Goal: Task Accomplishment & Management: Manage account settings

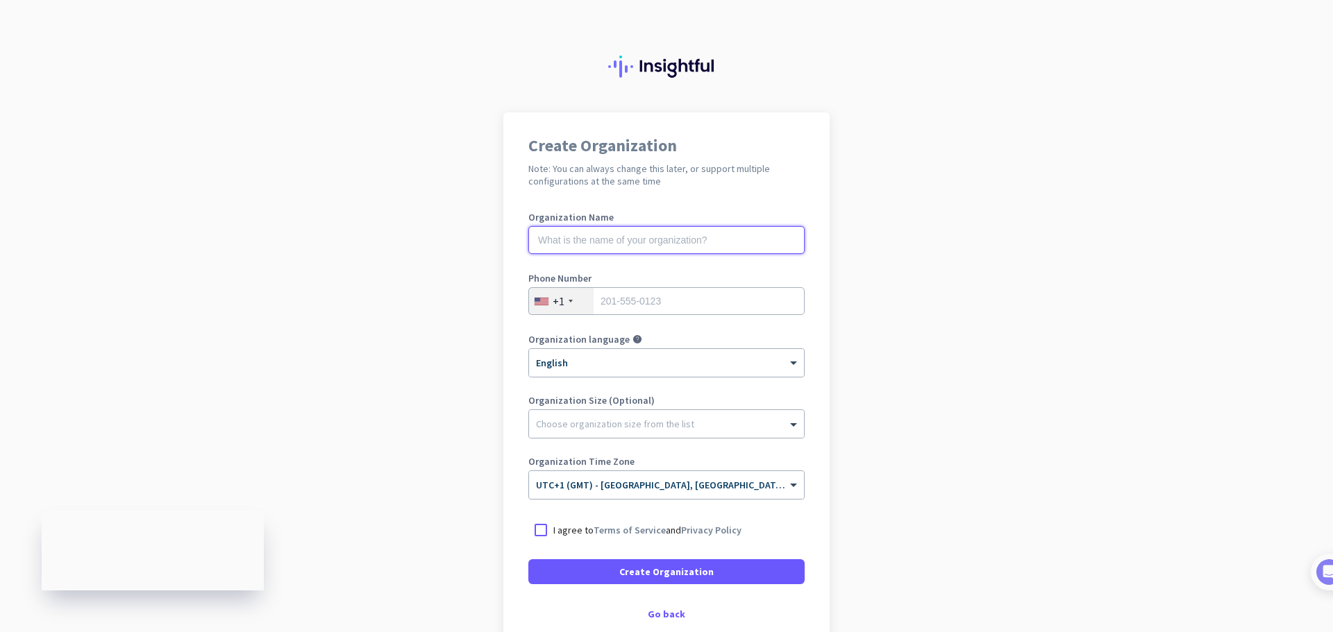
click at [621, 236] on input "text" at bounding box center [666, 240] width 276 height 28
type input "Mercor"
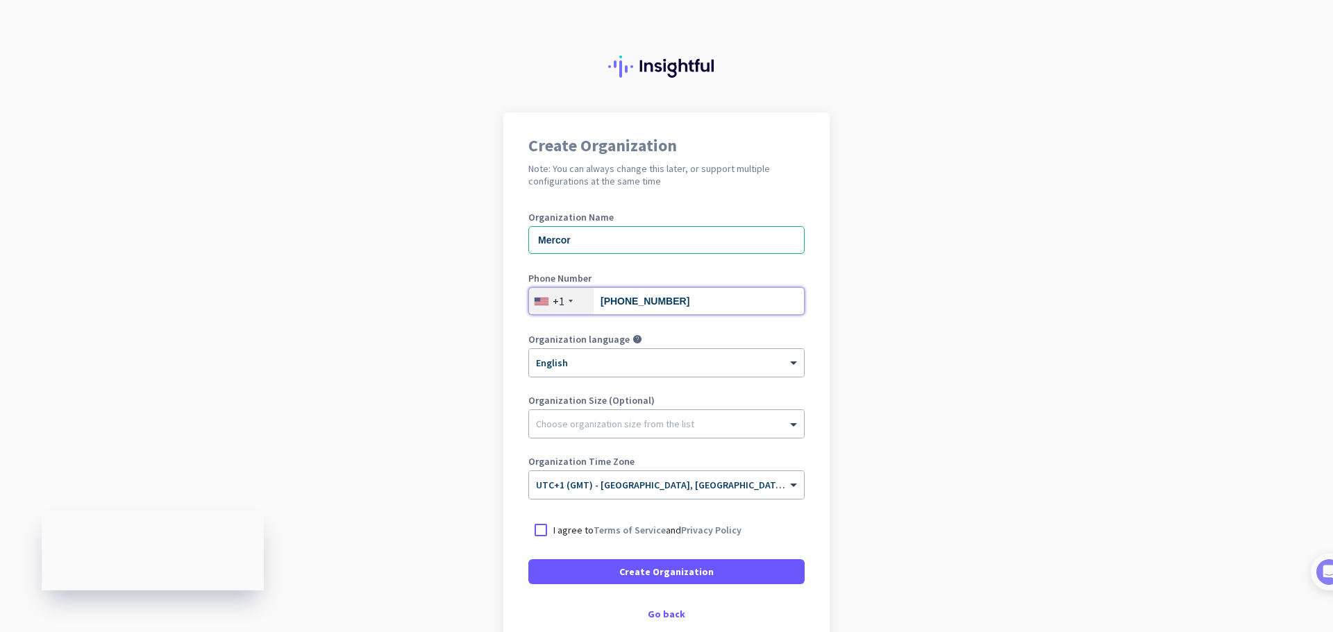
type input "[PHONE_NUMBER]"
click at [539, 294] on div "+1" at bounding box center [561, 301] width 65 height 26
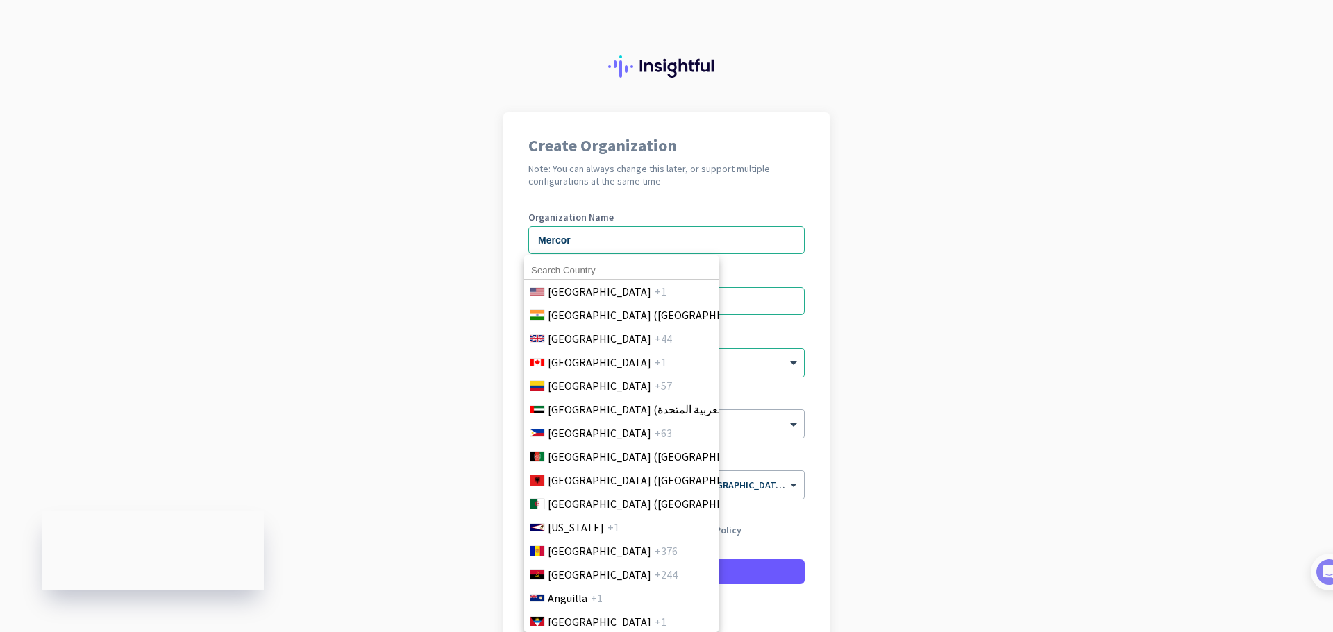
click at [580, 271] on input at bounding box center [621, 271] width 194 height 18
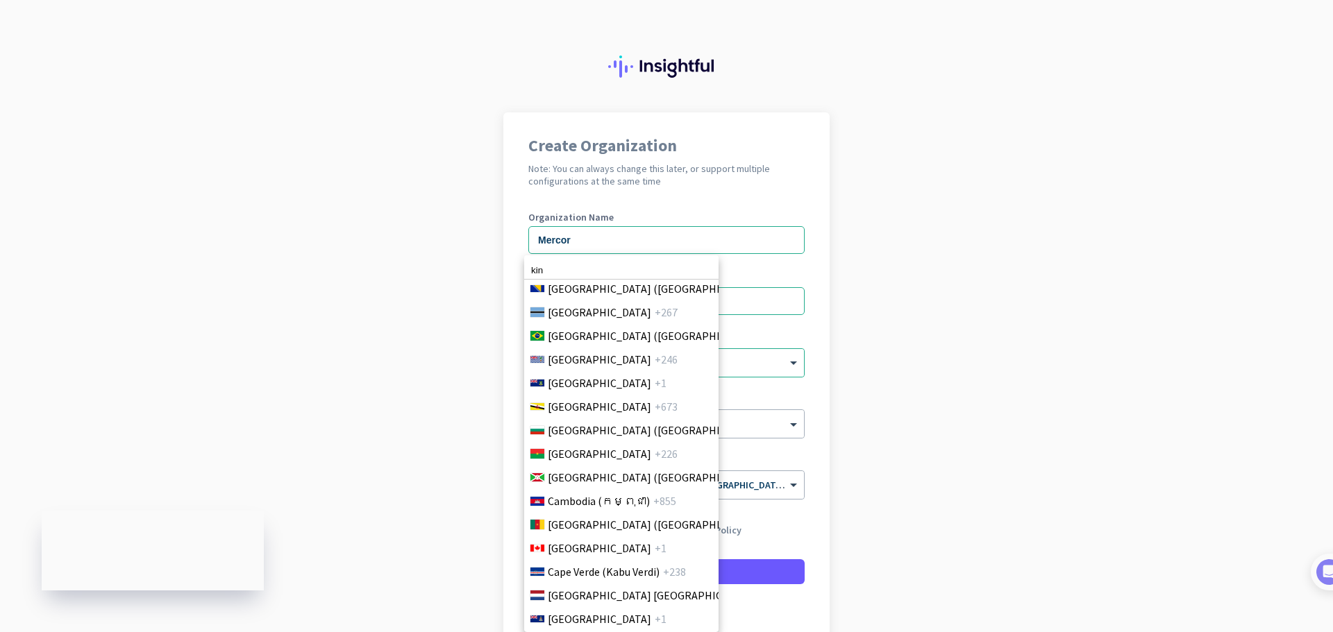
scroll to position [811, 0]
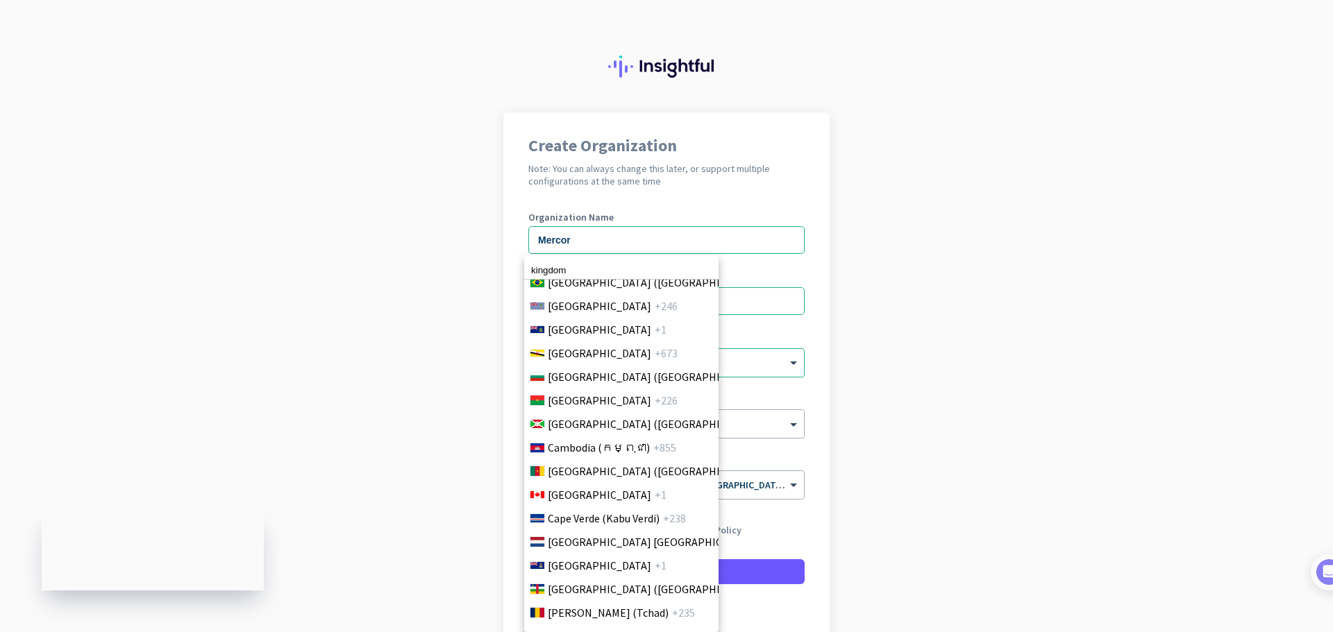
type input "kingdom"
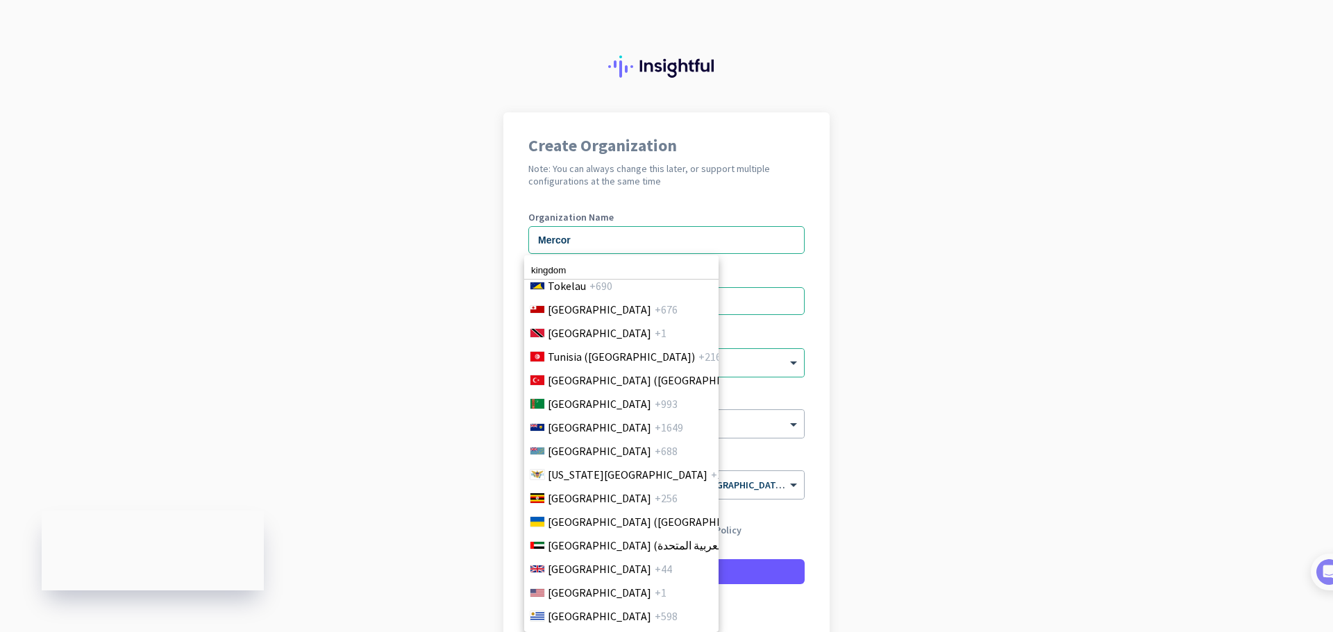
scroll to position [5563, 0]
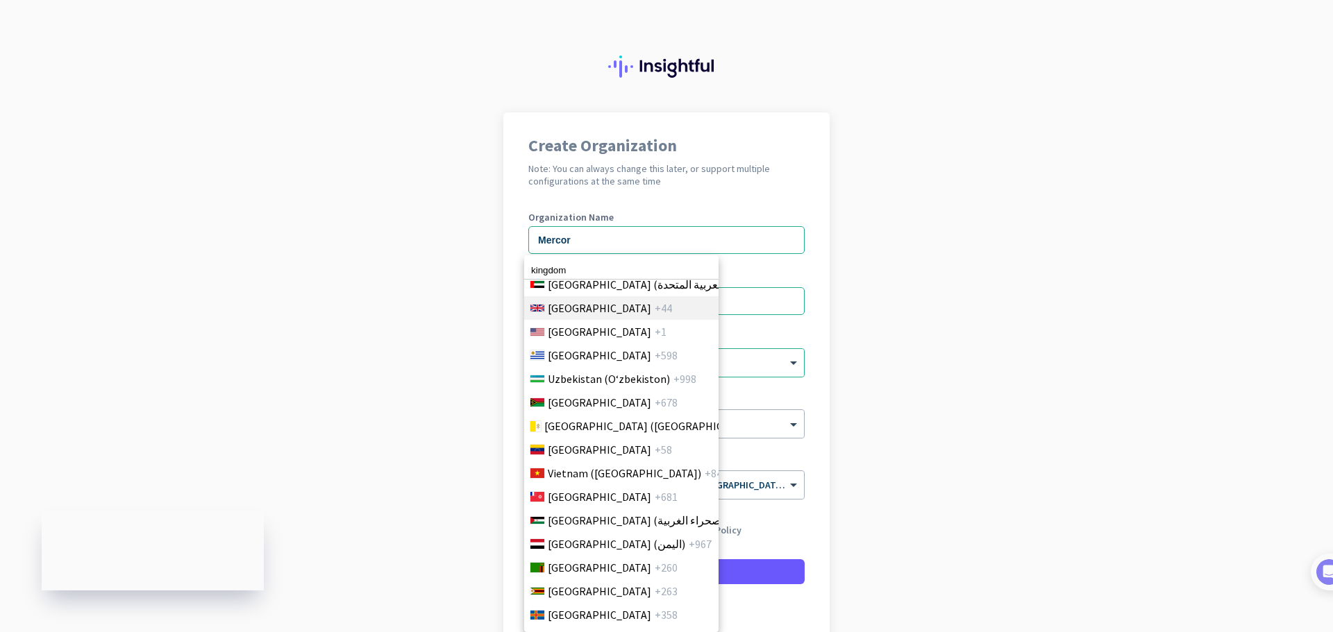
click at [619, 301] on span "[GEOGRAPHIC_DATA]" at bounding box center [599, 308] width 103 height 17
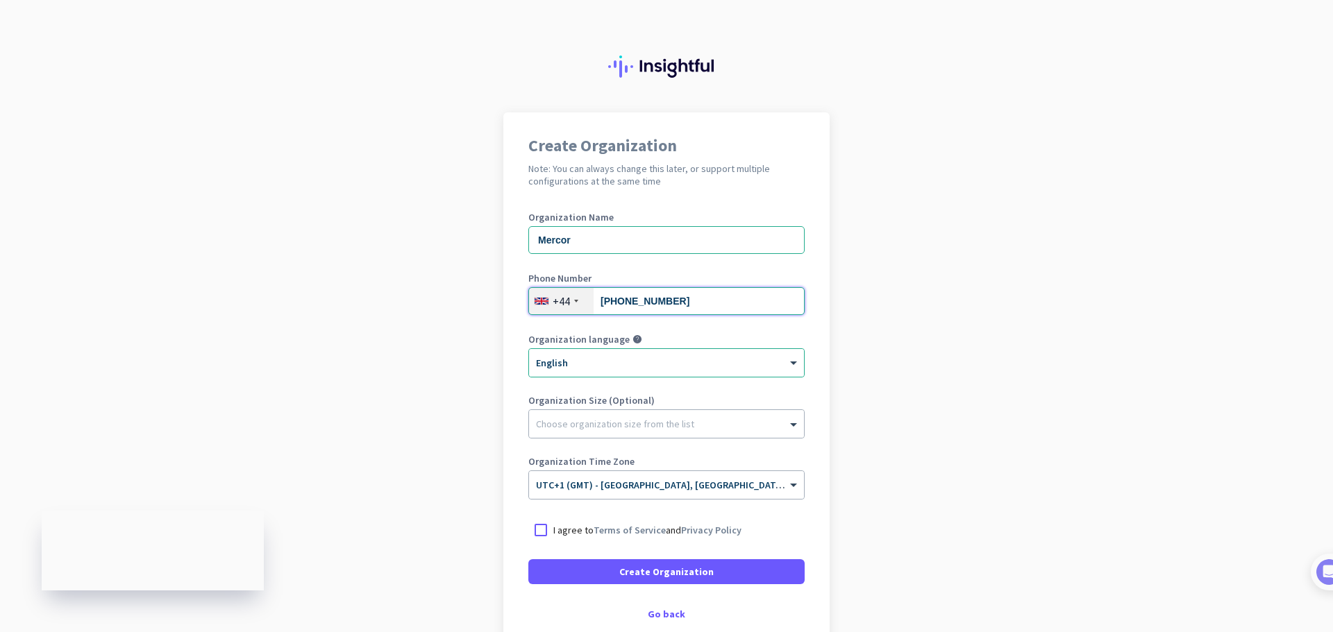
click at [616, 301] on input "[PHONE_NUMBER]" at bounding box center [666, 301] width 276 height 28
type input "7404971478"
click at [532, 527] on div at bounding box center [540, 530] width 25 height 25
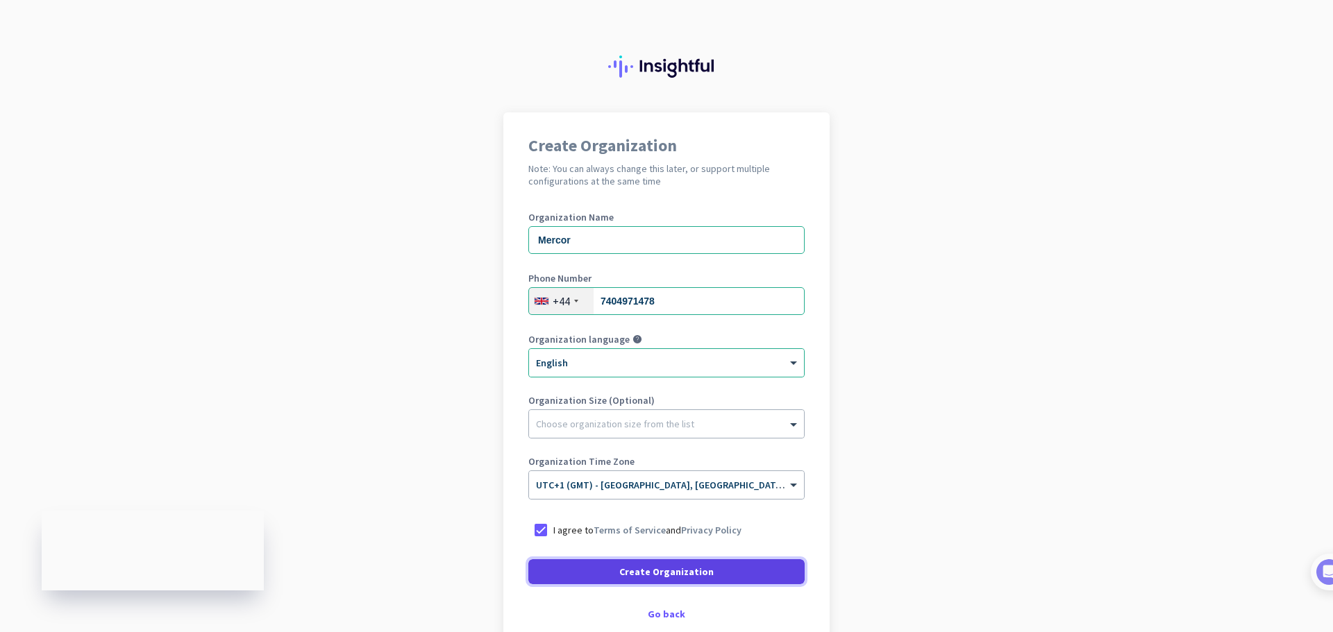
click at [639, 567] on span "Create Organization" at bounding box center [666, 572] width 94 height 14
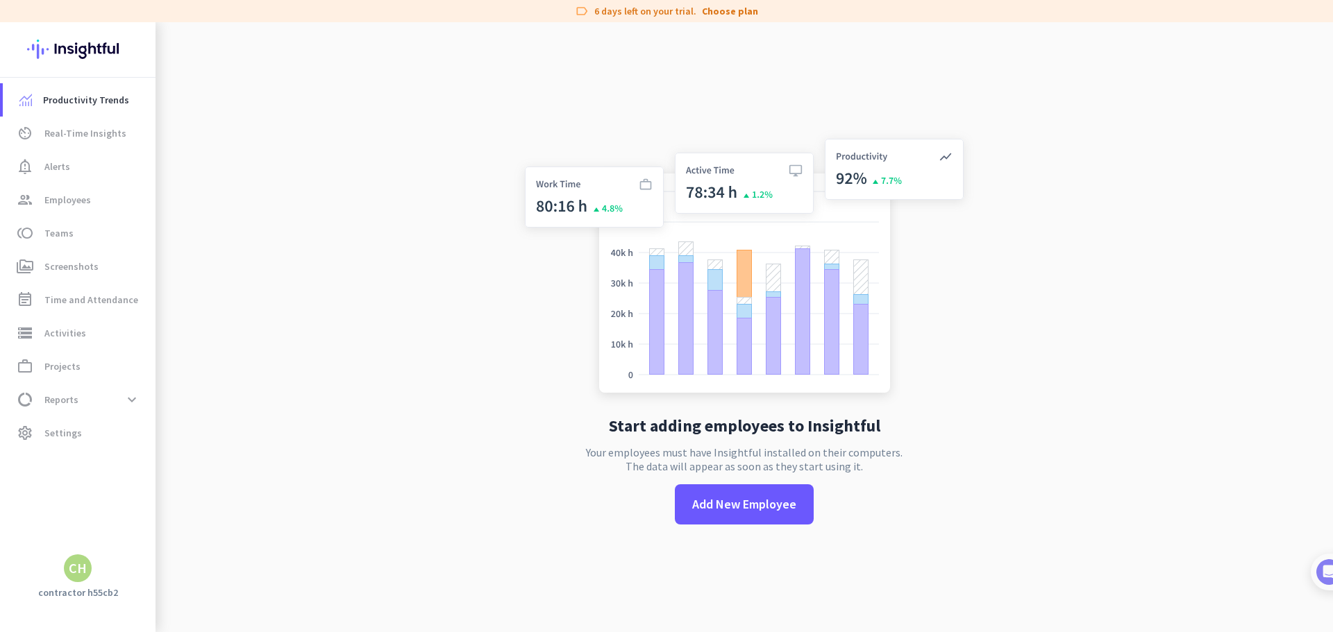
click at [731, 1] on div "label 6 days left on your trial. Choose plan" at bounding box center [666, 11] width 1333 height 22
click at [731, 4] on link "Choose plan" at bounding box center [730, 11] width 56 height 14
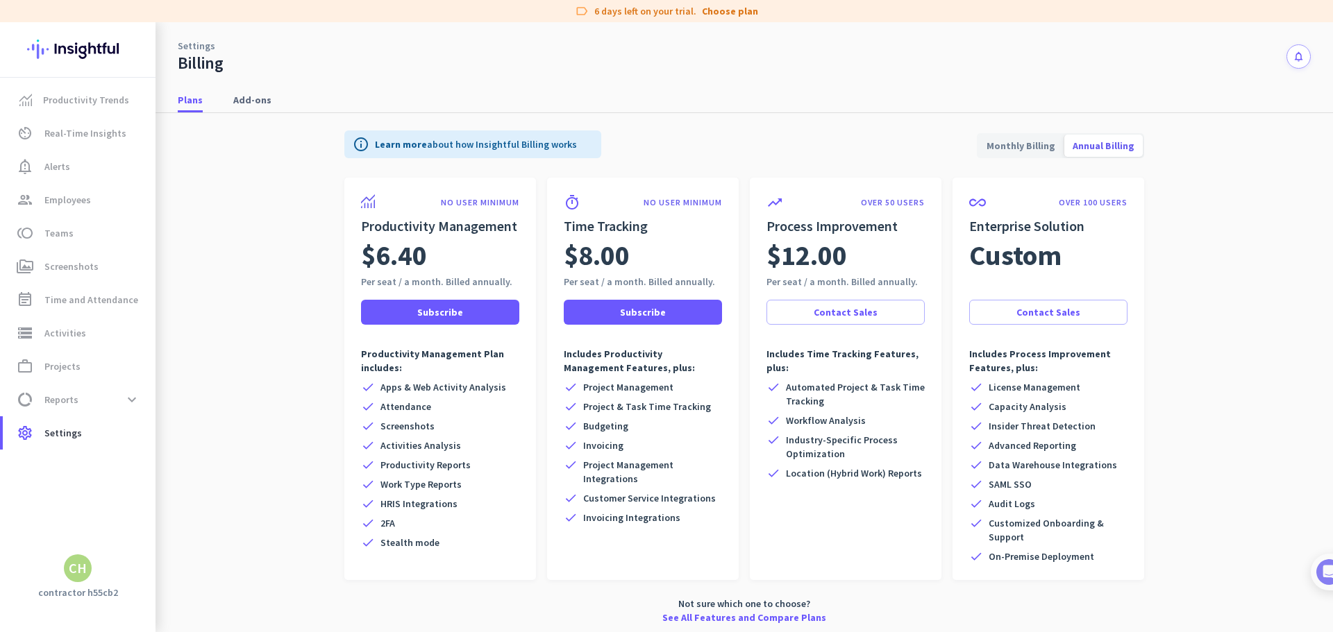
click at [68, 52] on img at bounding box center [77, 49] width 101 height 54
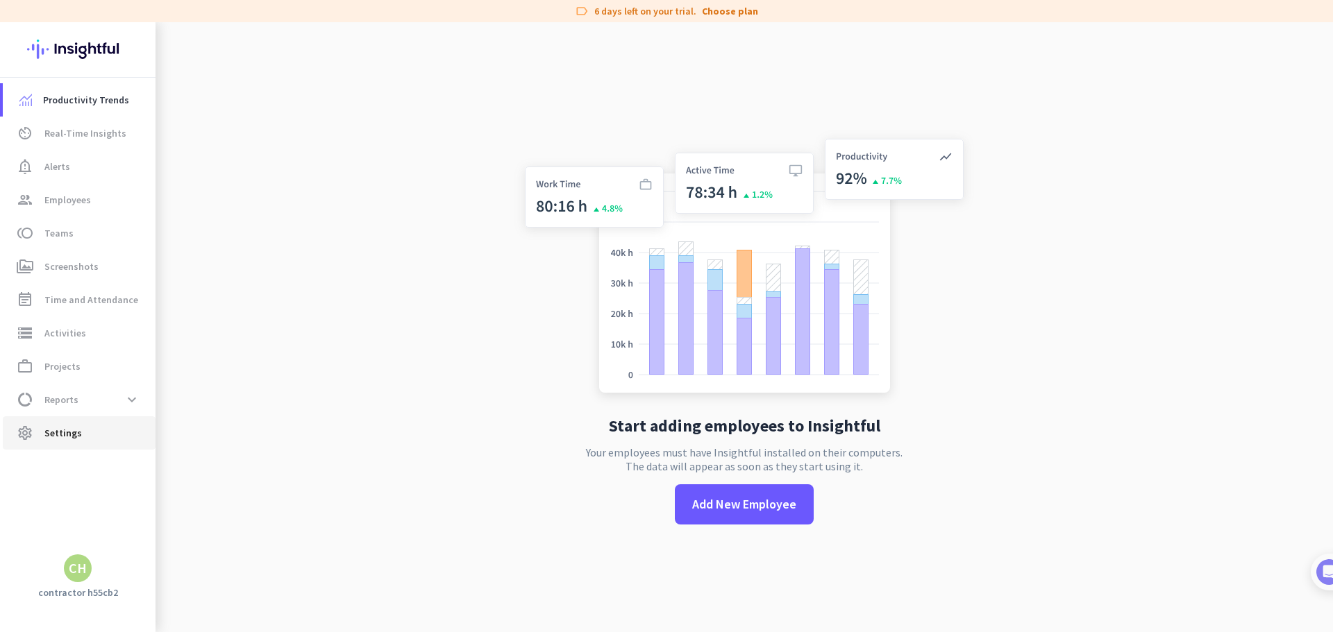
click at [77, 436] on span "Settings" at bounding box center [62, 433] width 37 height 17
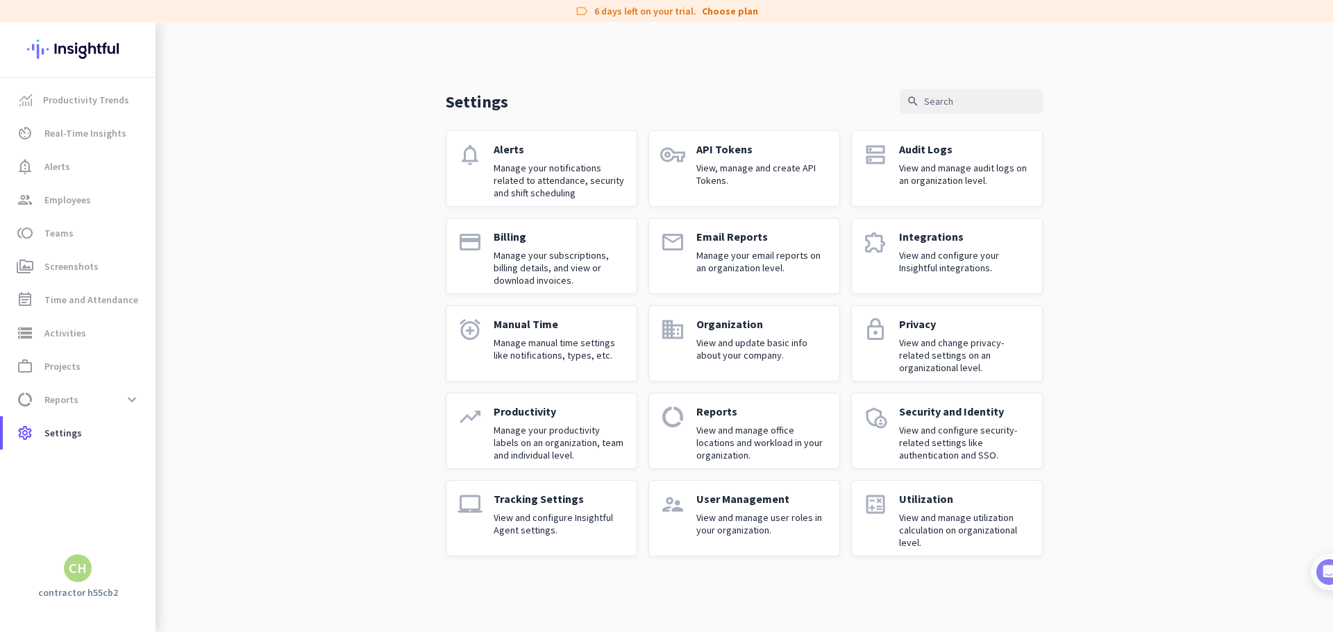
click at [714, 351] on p "View and update basic info about your company." at bounding box center [762, 349] width 132 height 25
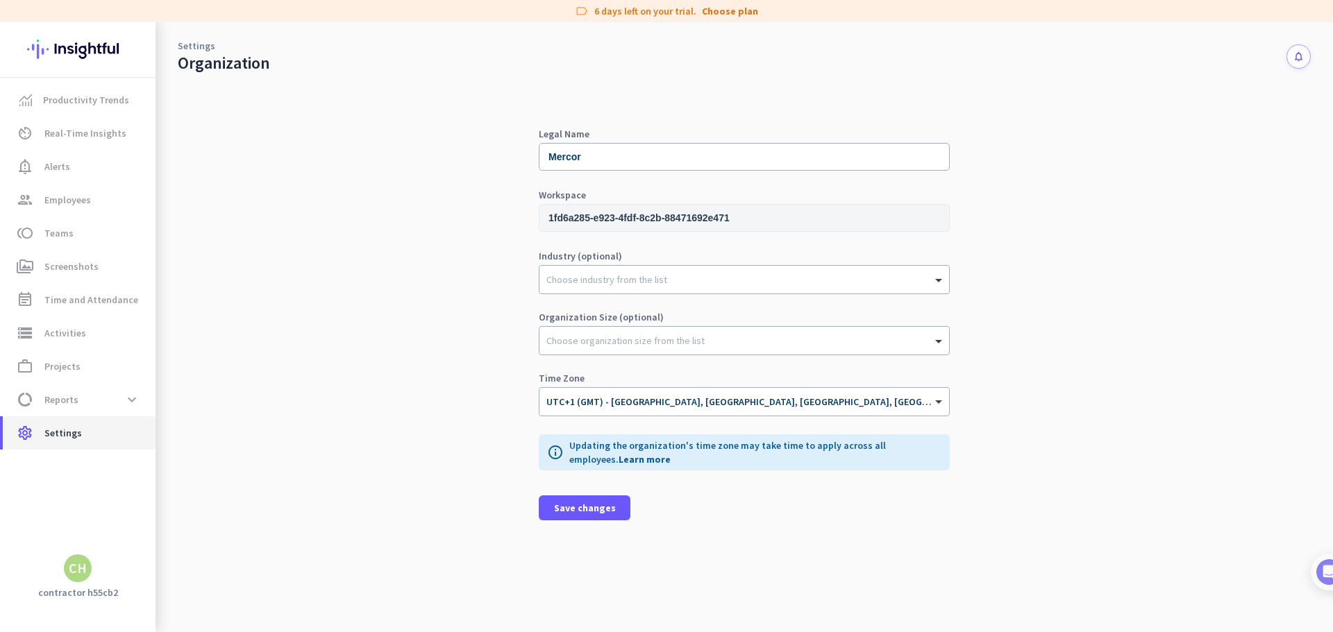
click at [88, 437] on span "settings Settings" at bounding box center [79, 433] width 130 height 17
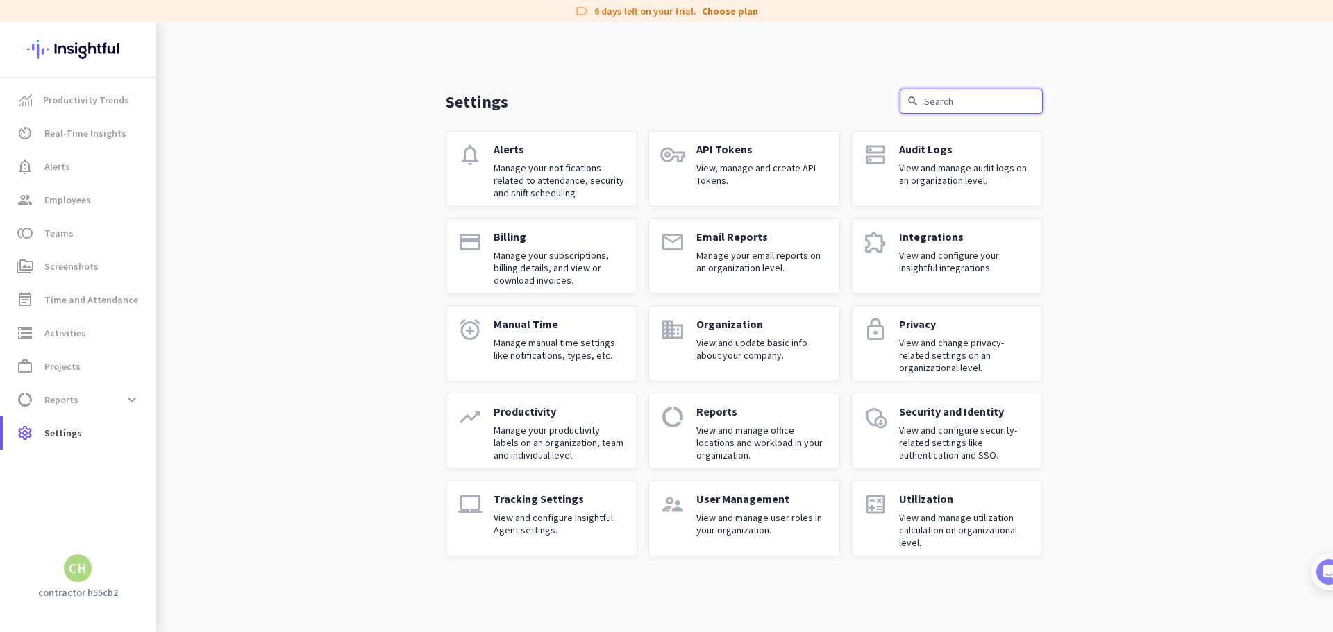
click at [970, 94] on input "text" at bounding box center [970, 101] width 143 height 25
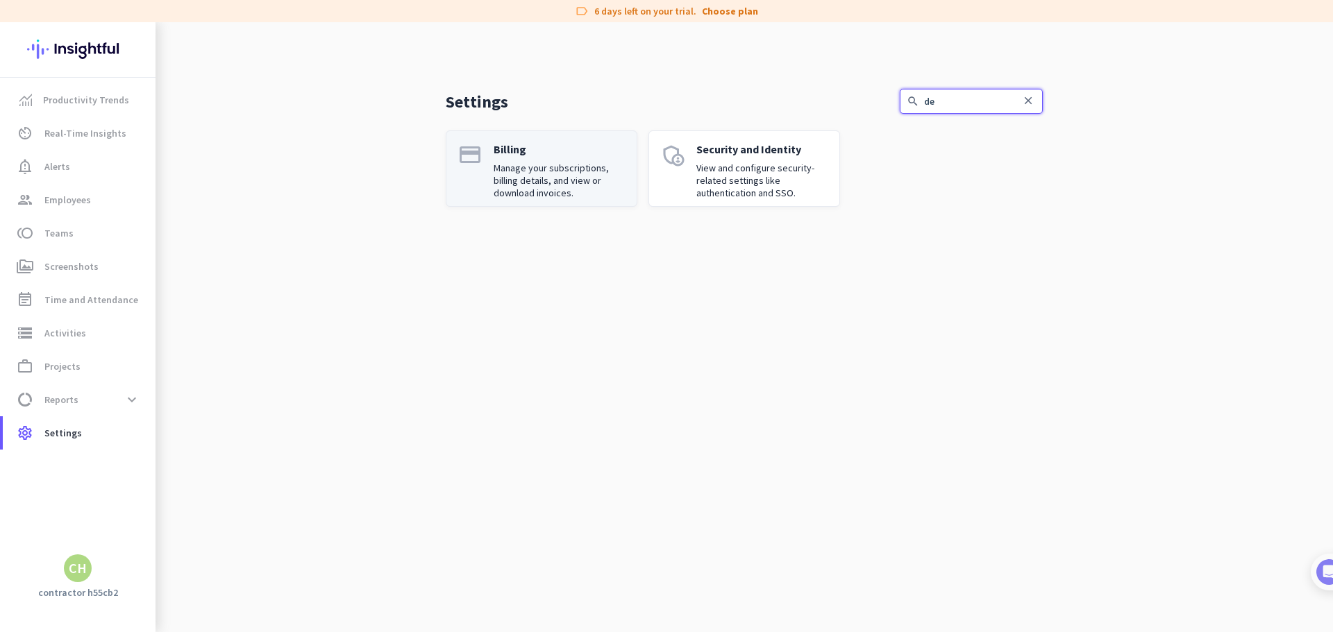
type input "de"
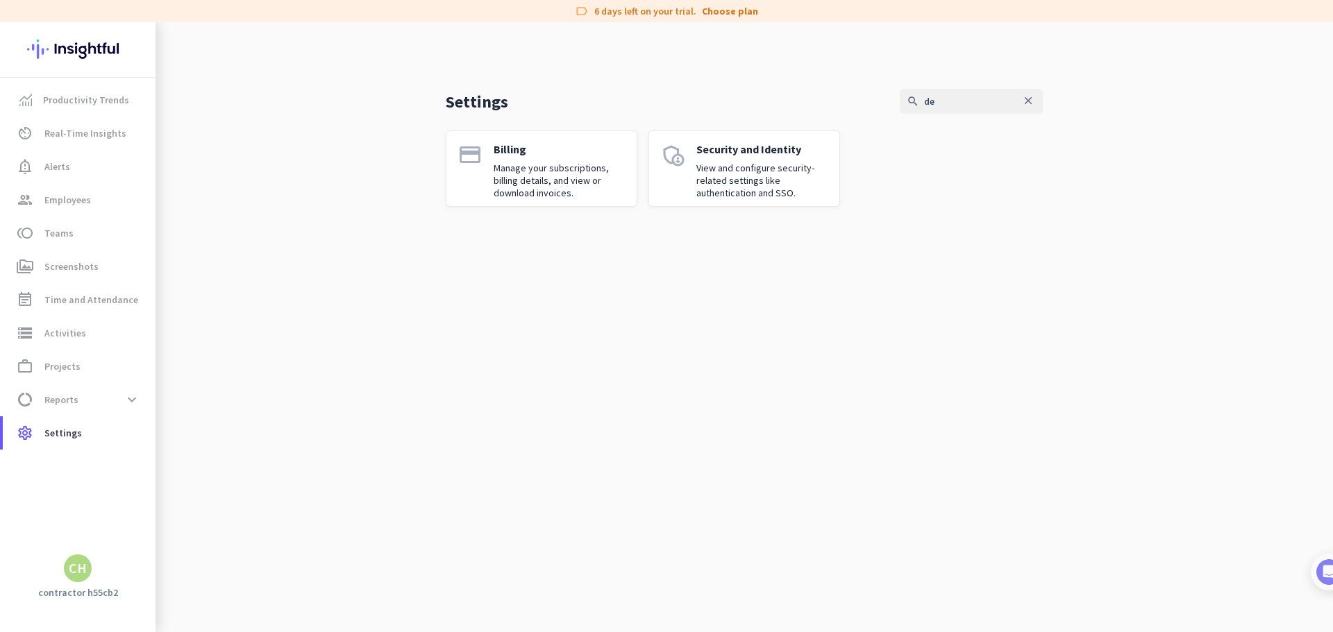
click at [555, 165] on p "Manage your subscriptions, billing details, and view or download invoices." at bounding box center [559, 180] width 132 height 37
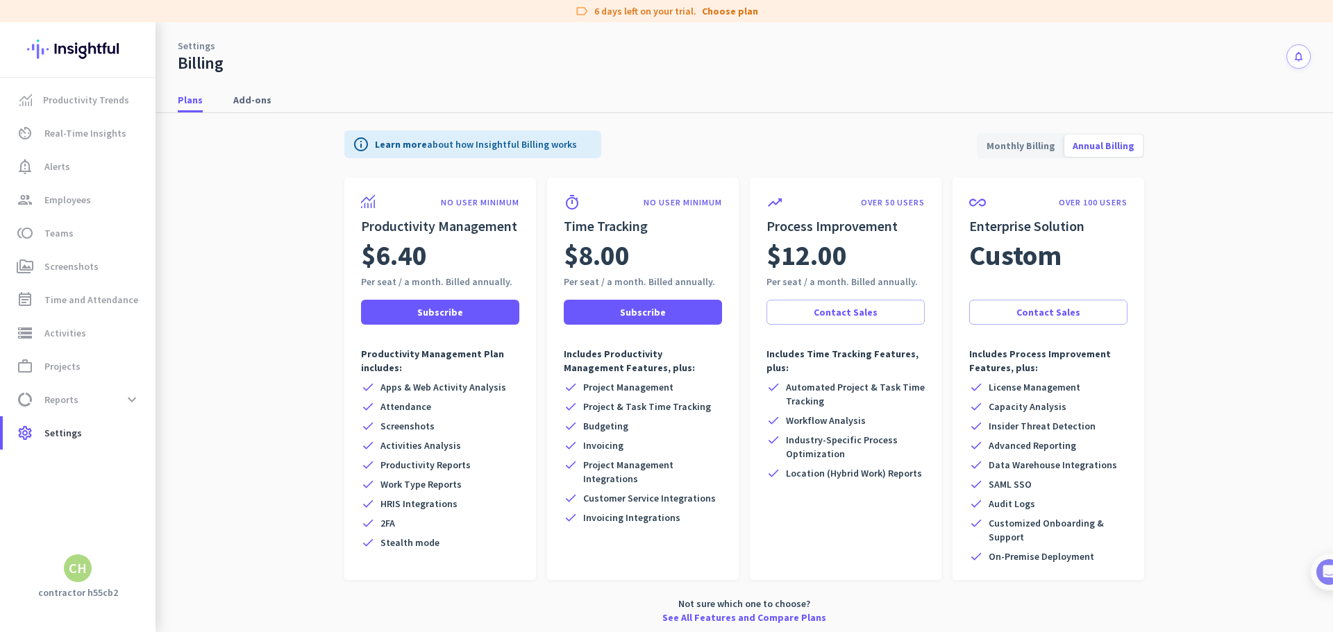
scroll to position [3, 0]
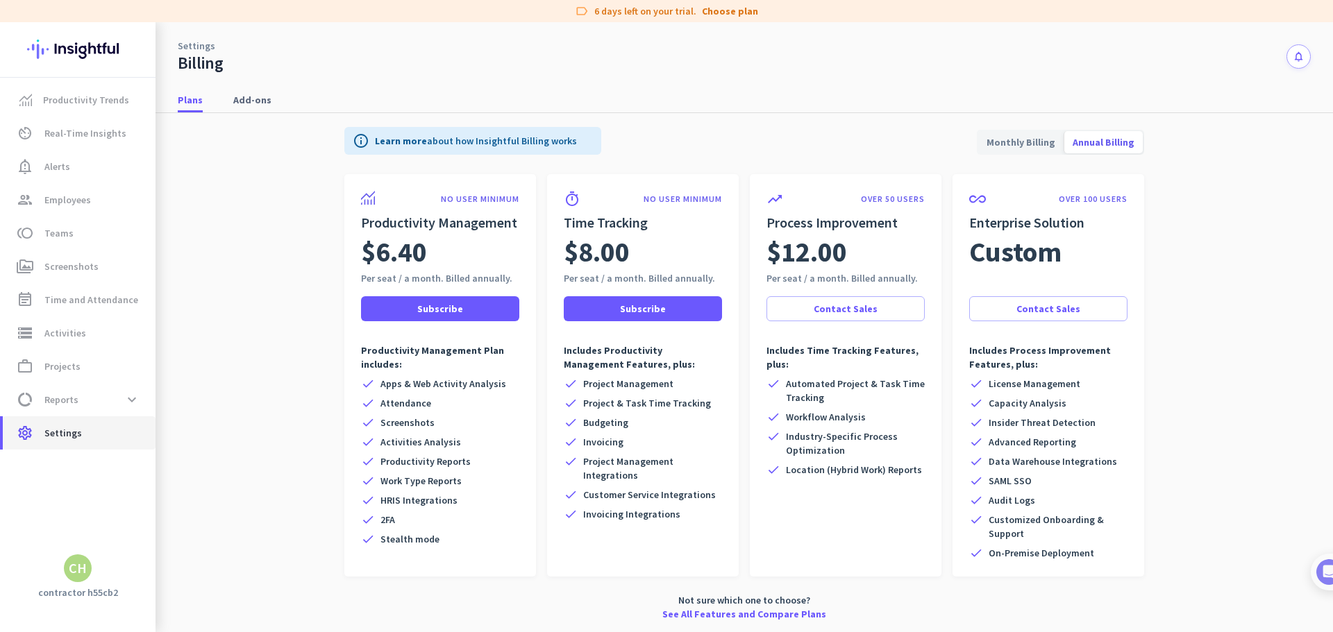
click at [69, 429] on span "Settings" at bounding box center [62, 433] width 37 height 17
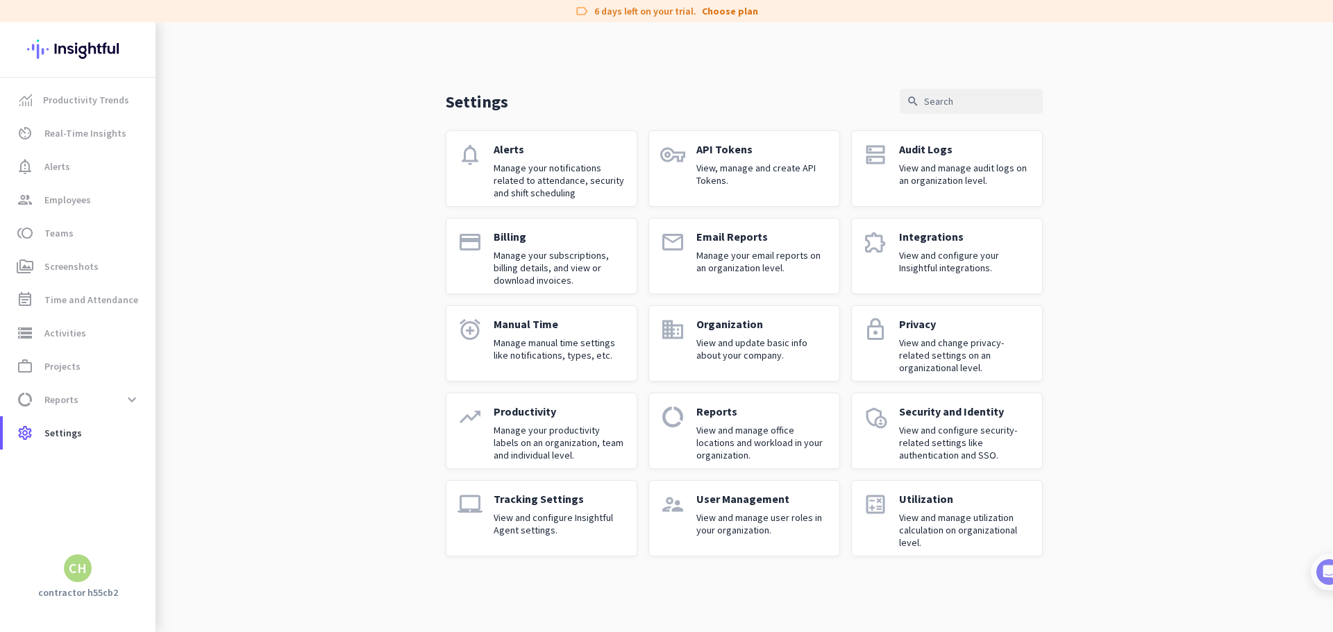
click at [737, 499] on p "User Management" at bounding box center [762, 499] width 132 height 14
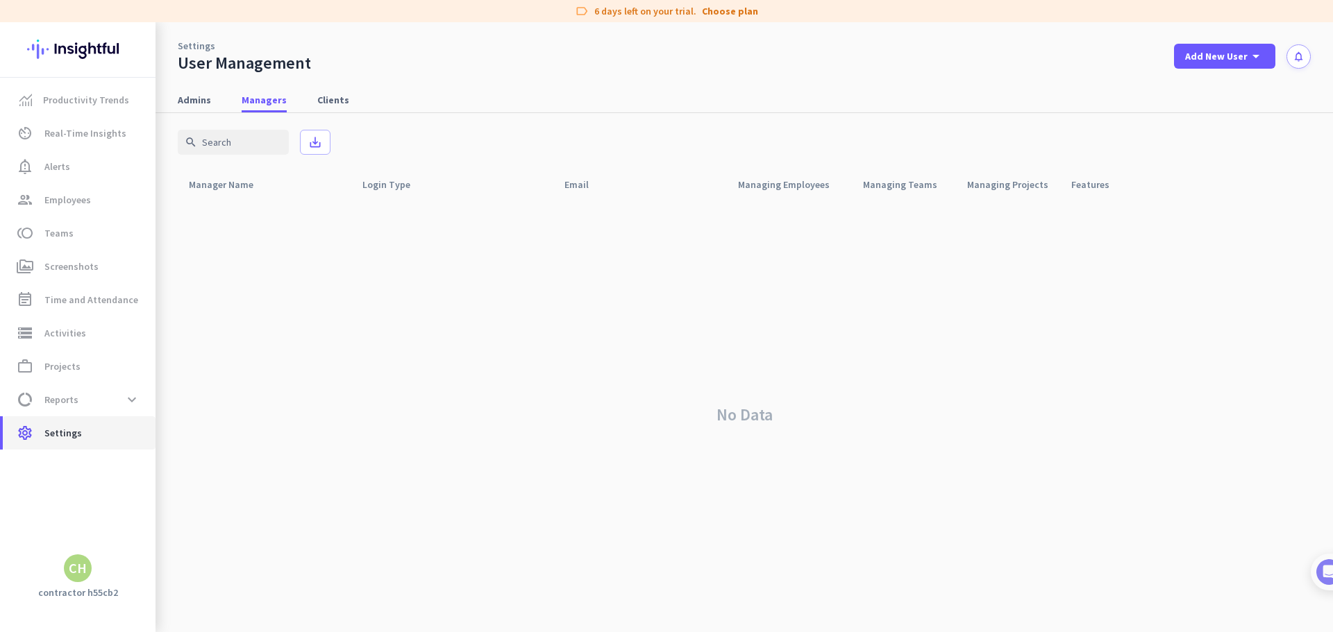
click at [58, 436] on span "Settings" at bounding box center [62, 433] width 37 height 17
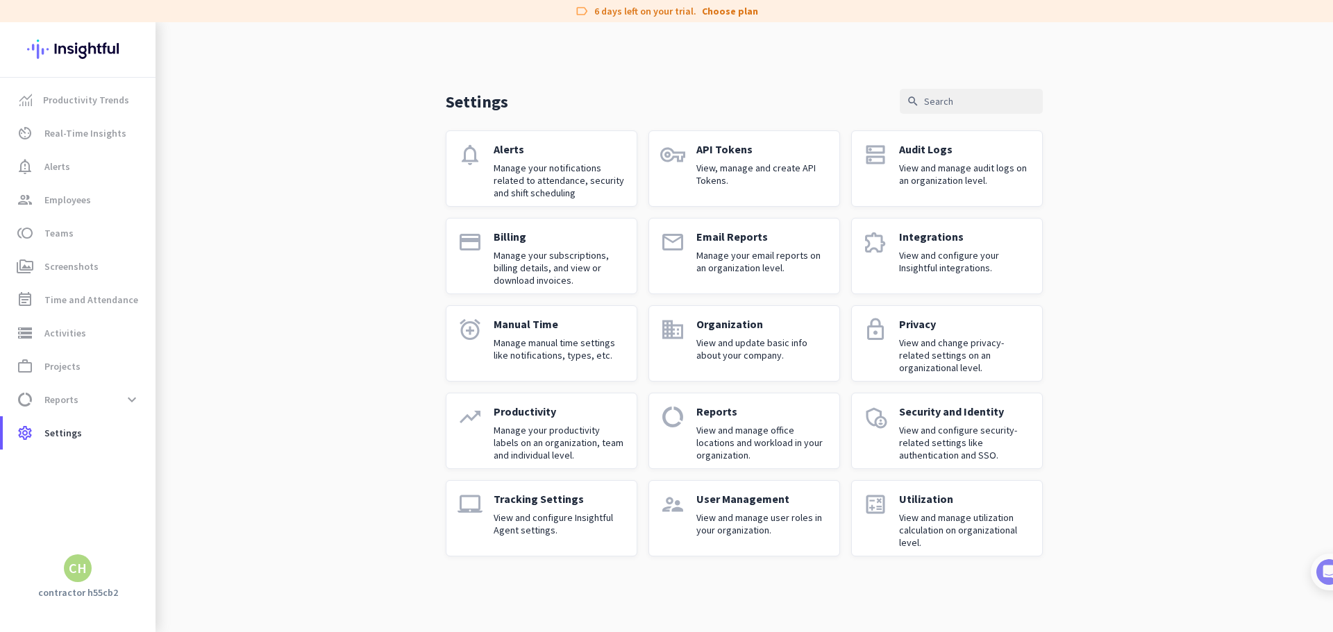
click at [523, 251] on p "Manage your subscriptions, billing details, and view or download invoices." at bounding box center [559, 267] width 132 height 37
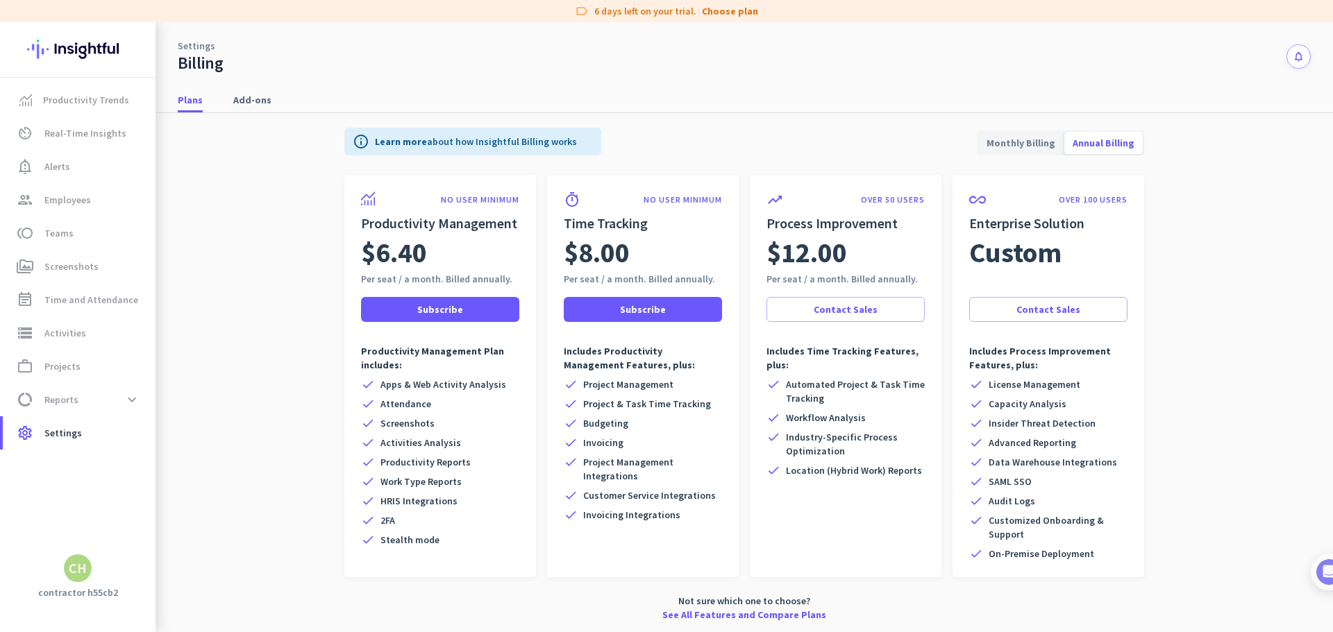
scroll to position [3, 0]
click at [217, 90] on div "Plans Add-ons" at bounding box center [743, 100] width 1177 height 26
click at [243, 99] on span "Add-ons" at bounding box center [252, 100] width 38 height 14
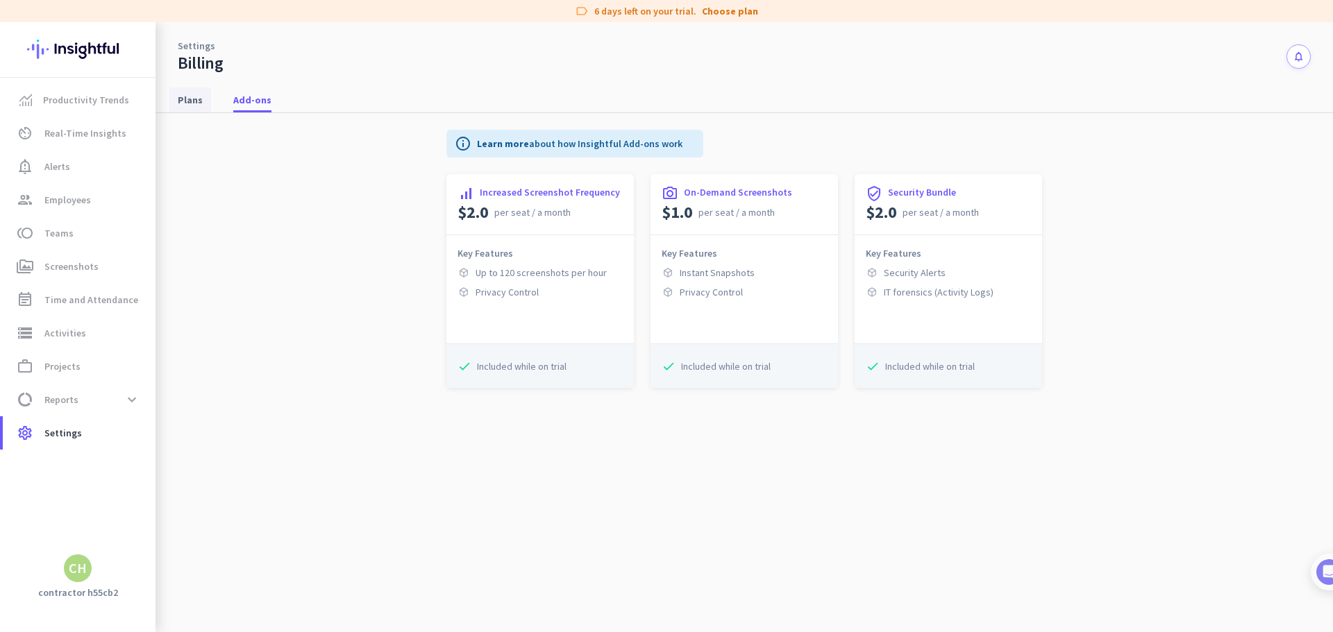
click at [207, 96] on link "Plans" at bounding box center [190, 99] width 42 height 25
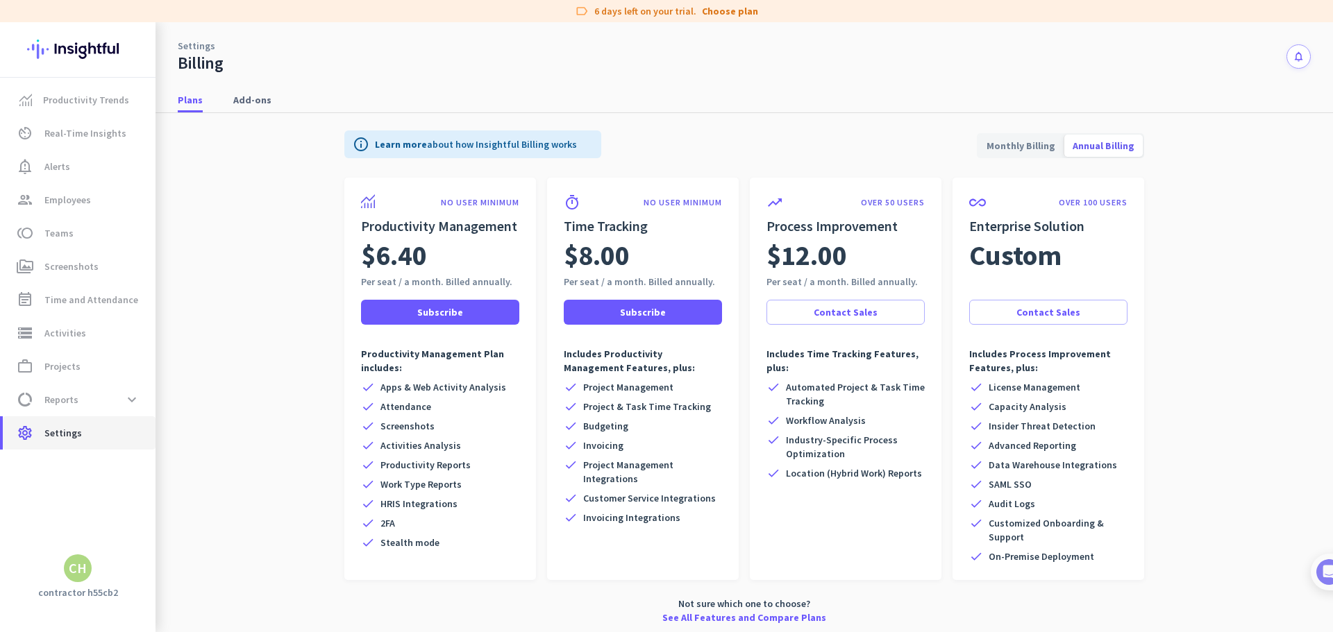
click at [53, 430] on span "Settings" at bounding box center [62, 433] width 37 height 17
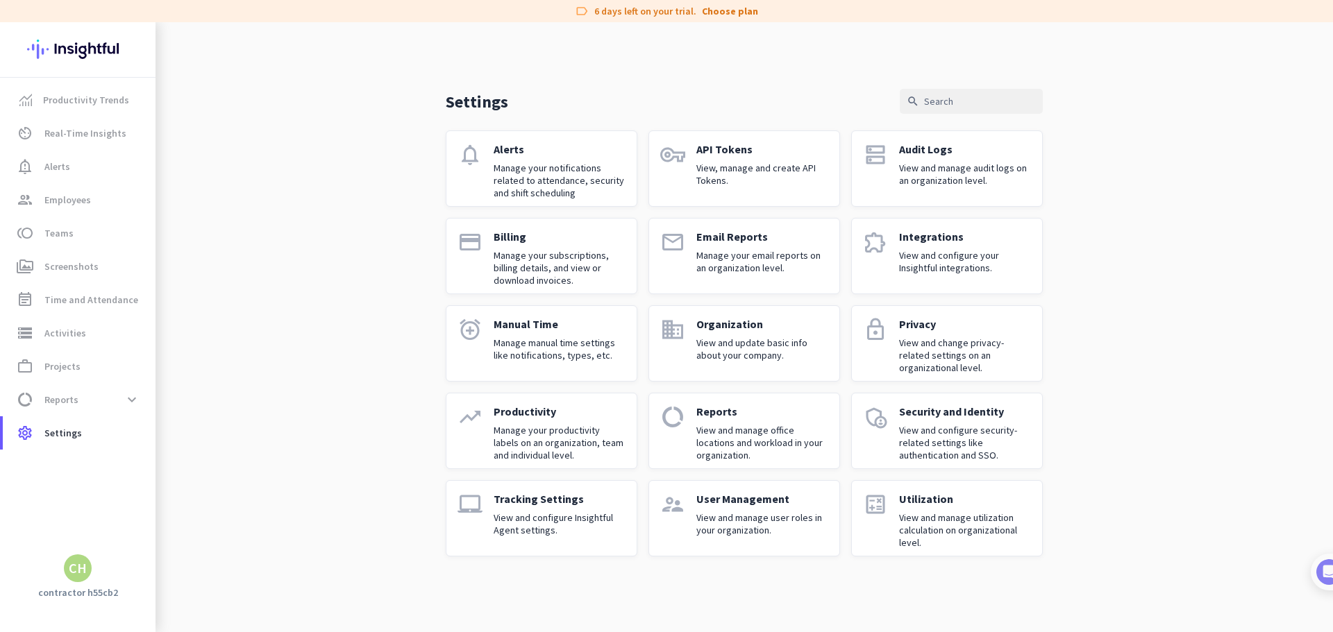
click at [936, 514] on p "View and manage utilization calculation on organizational level." at bounding box center [965, 530] width 132 height 37
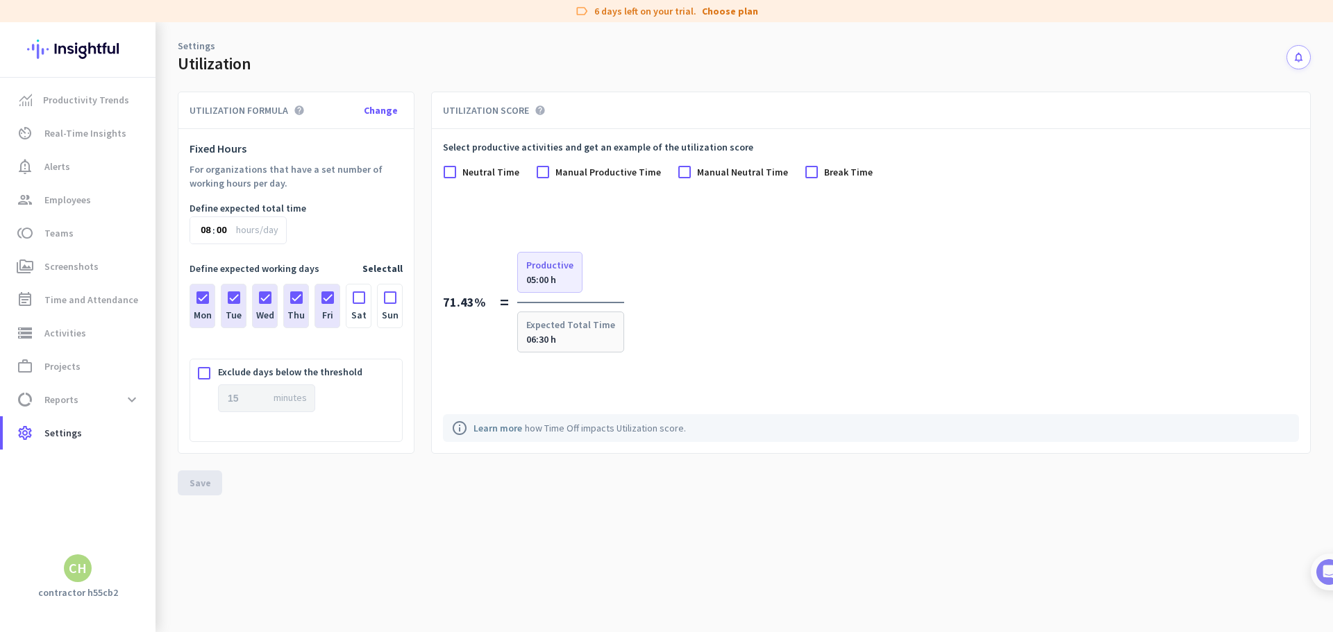
click at [78, 44] on img at bounding box center [77, 49] width 101 height 54
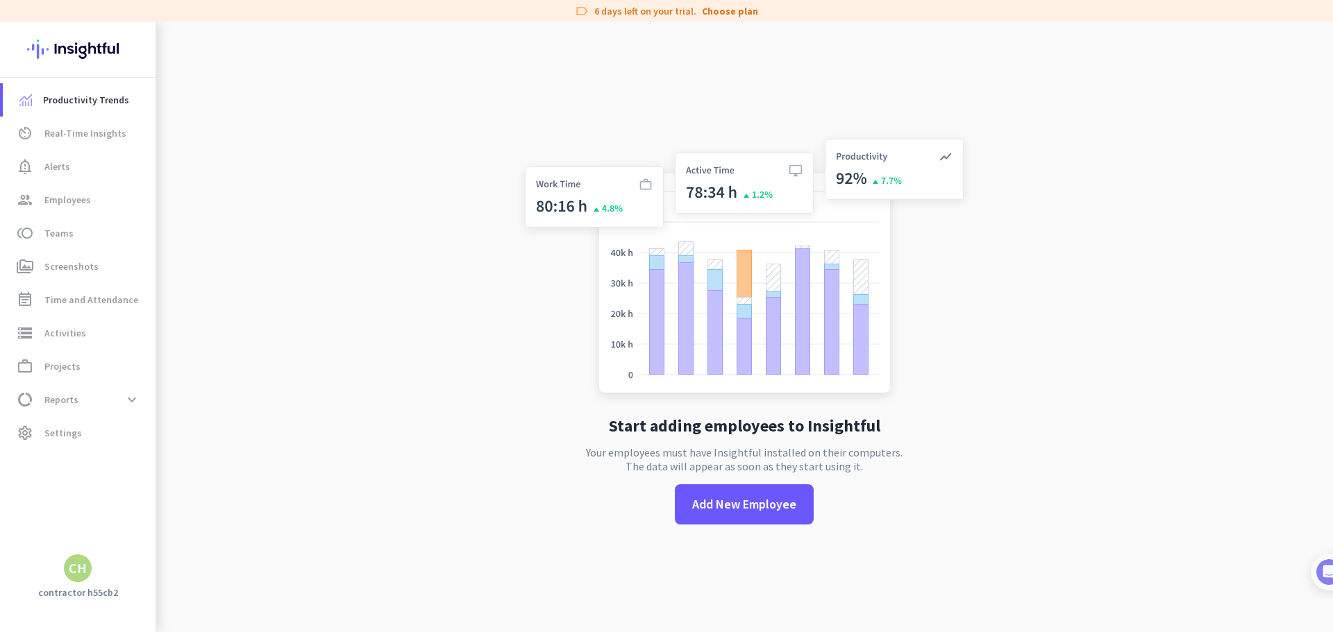
click at [82, 586] on h3 "contractor h55cb2" at bounding box center [77, 592] width 155 height 12
click at [82, 573] on div "CH" at bounding box center [78, 568] width 18 height 14
click at [178, 469] on span "Personal Settings" at bounding box center [152, 467] width 84 height 12
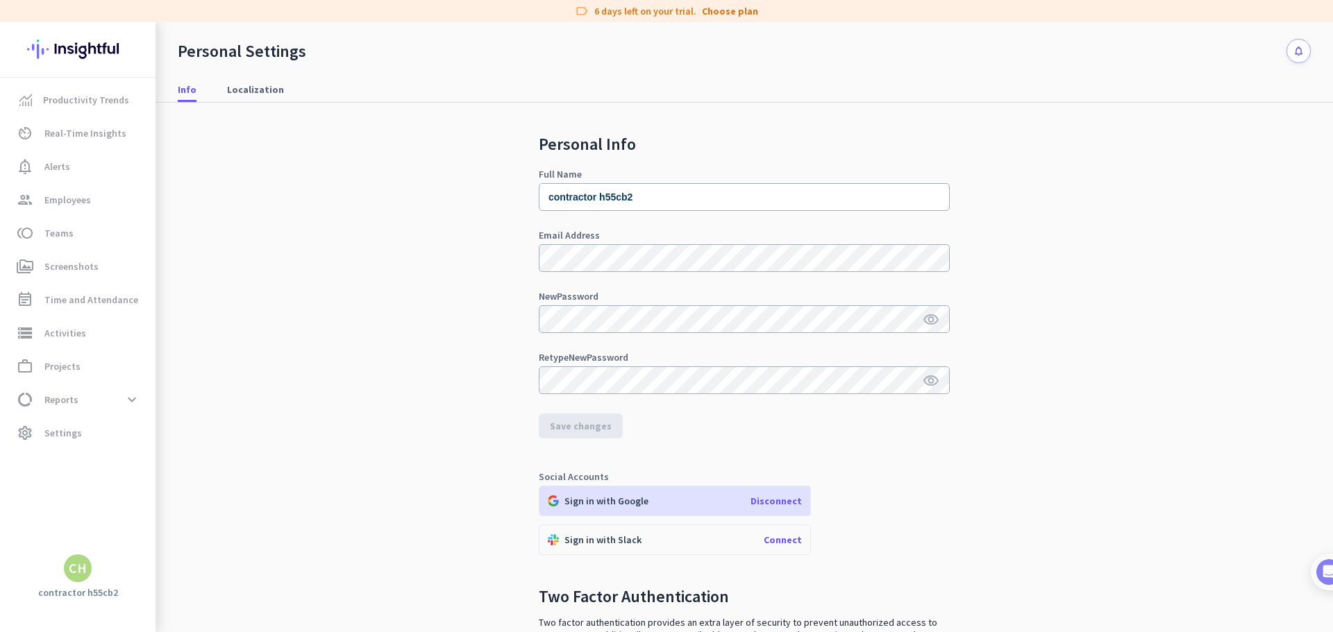
click at [781, 503] on span "Disconnect" at bounding box center [775, 501] width 51 height 12
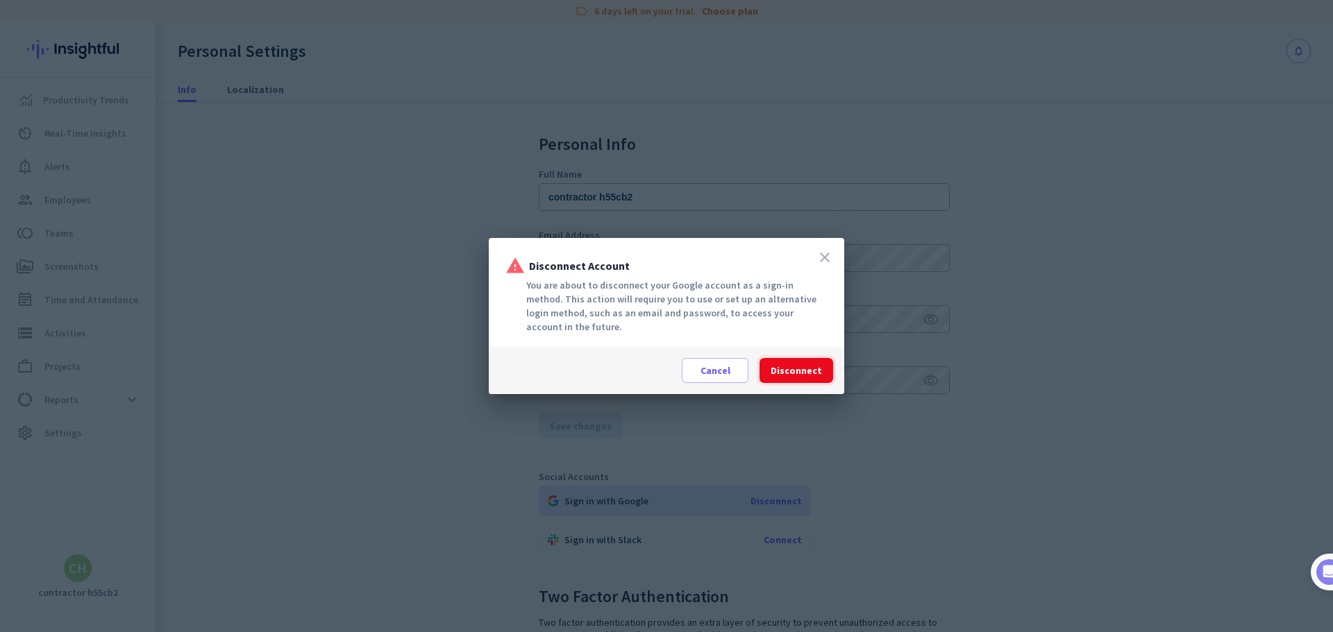
click at [814, 367] on span "Disconnect" at bounding box center [795, 371] width 51 height 14
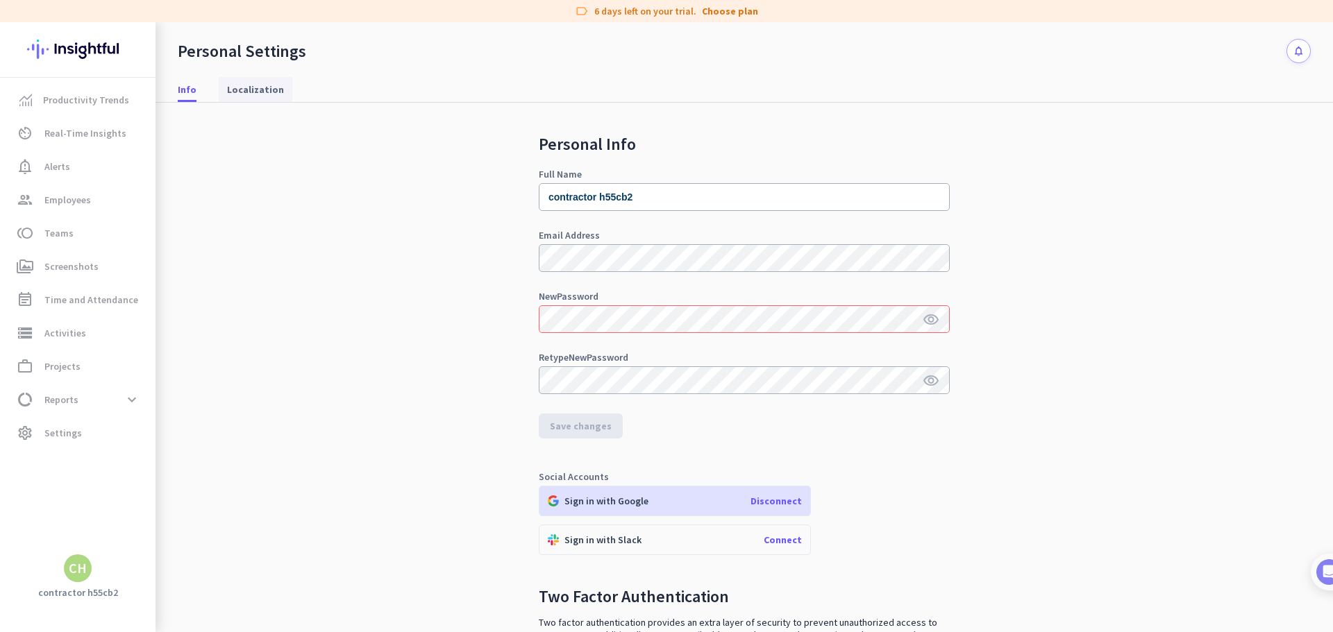
click at [271, 80] on span "Localization" at bounding box center [255, 89] width 57 height 25
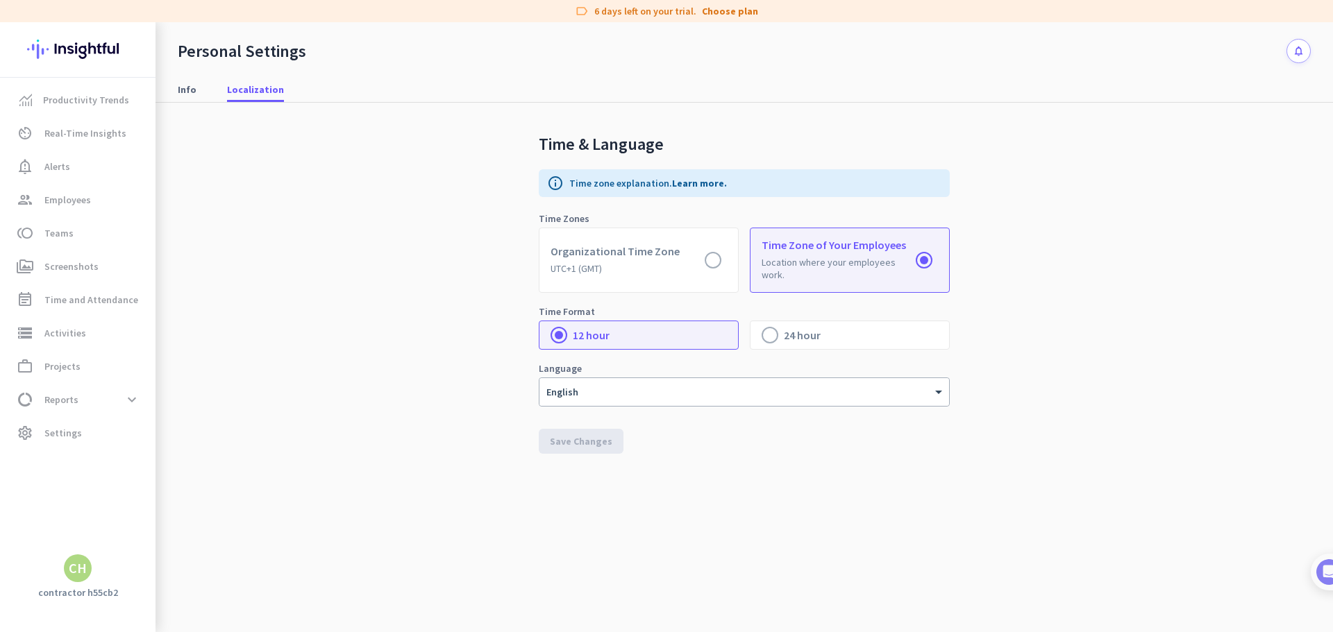
click at [204, 87] on div "Info Localization" at bounding box center [743, 90] width 1177 height 26
click at [189, 88] on span "Info" at bounding box center [187, 90] width 19 height 14
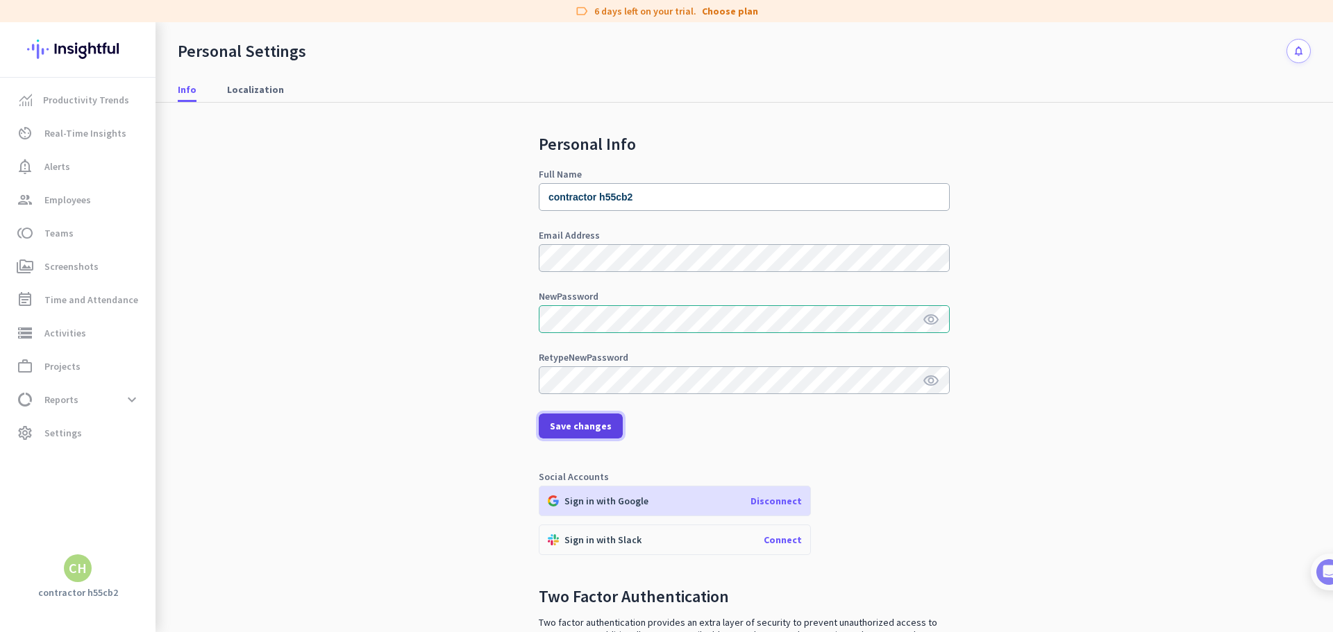
click at [589, 432] on span "Save changes" at bounding box center [581, 426] width 62 height 14
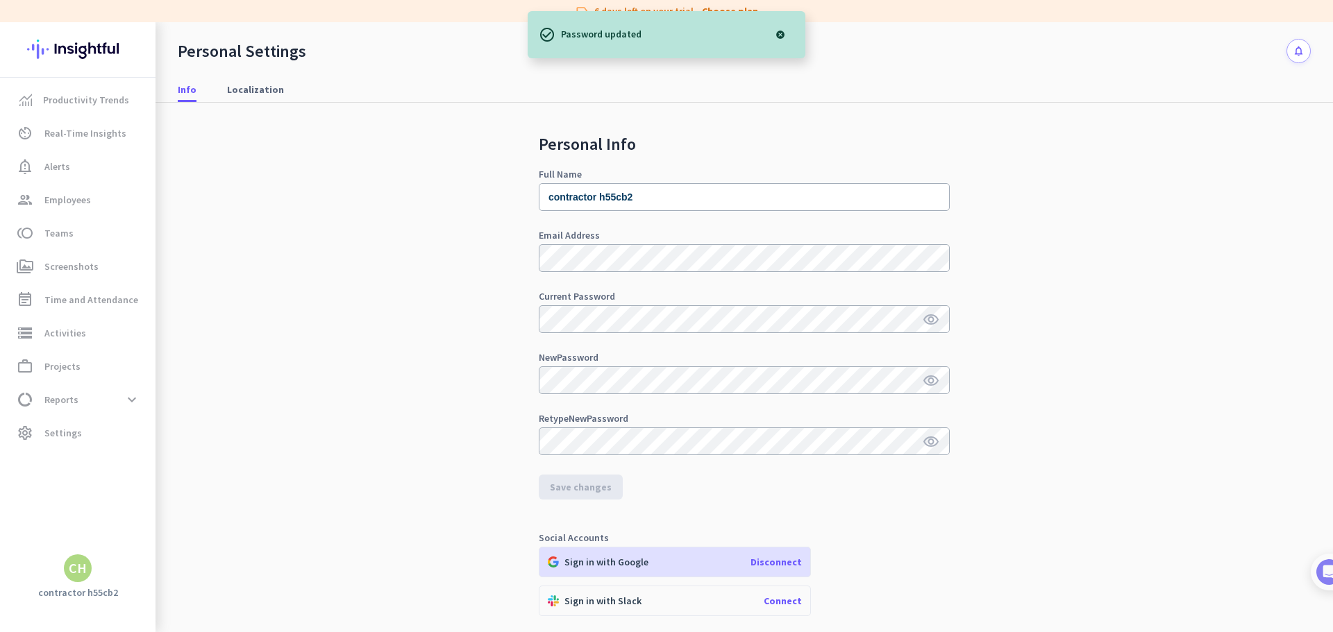
click at [777, 561] on span "Disconnect" at bounding box center [775, 562] width 51 height 12
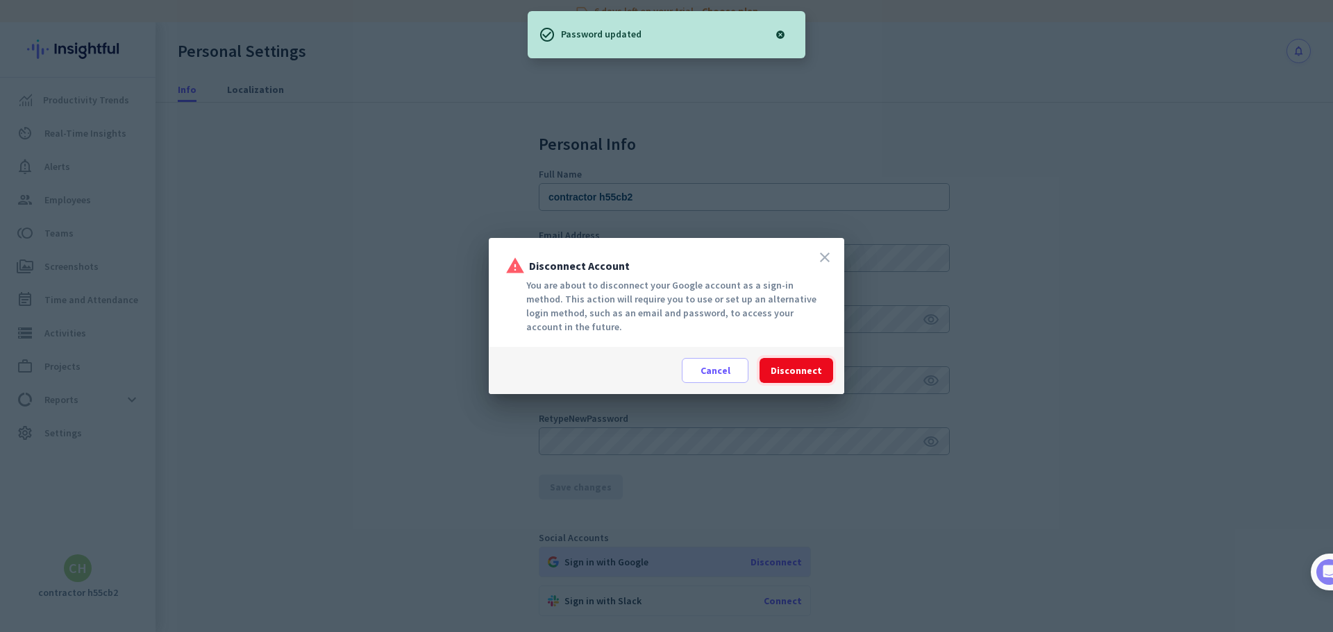
click at [788, 363] on span at bounding box center [796, 370] width 74 height 33
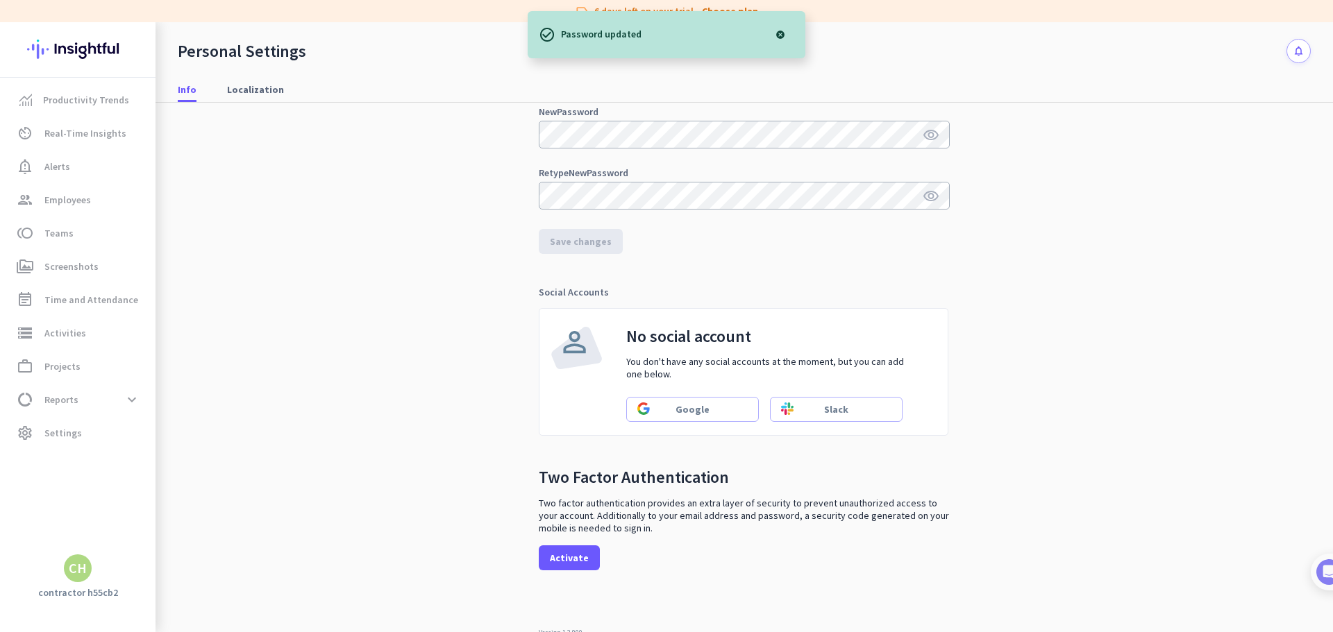
scroll to position [251, 0]
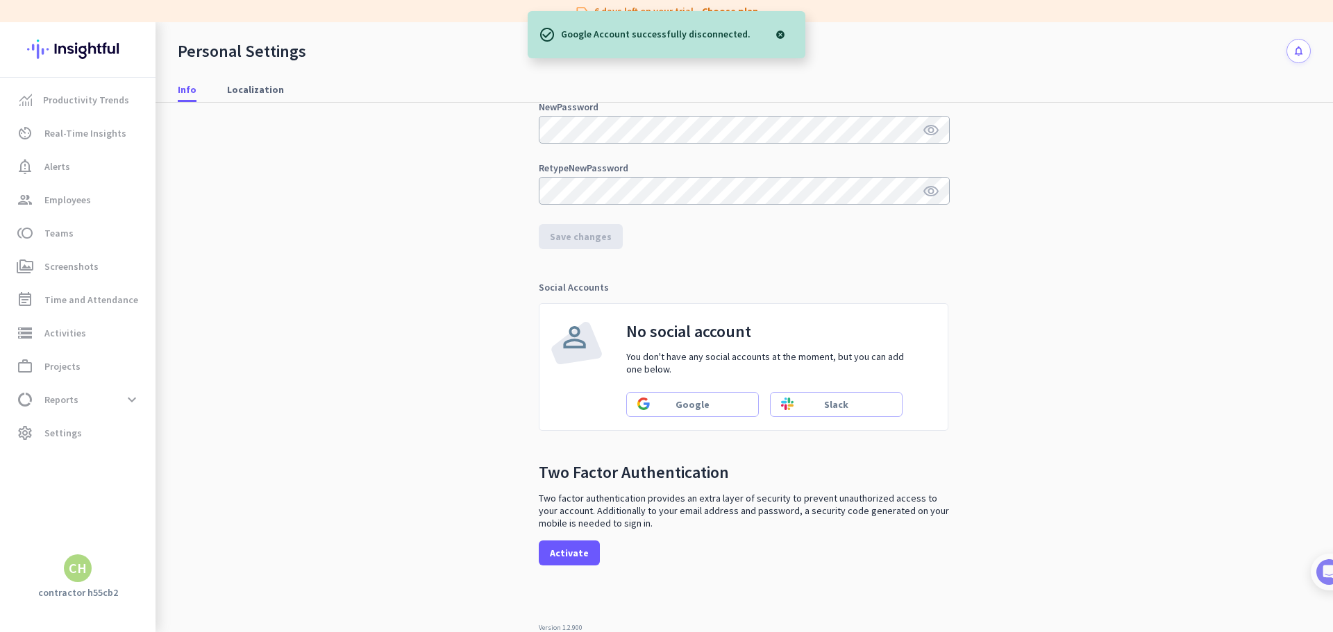
click at [84, 573] on div "CH" at bounding box center [78, 568] width 18 height 14
click at [121, 541] on span "Sign out" at bounding box center [152, 542] width 84 height 12
